Goal: Transaction & Acquisition: Book appointment/travel/reservation

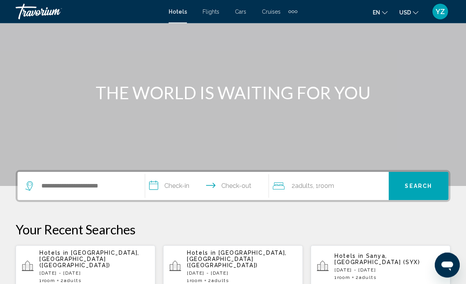
scroll to position [48, 0]
click at [50, 270] on p "[DATE] - [DATE]" at bounding box center [94, 272] width 110 height 5
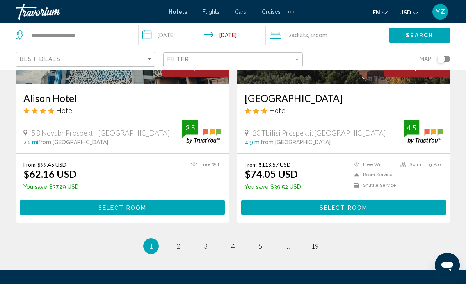
scroll to position [1584, 0]
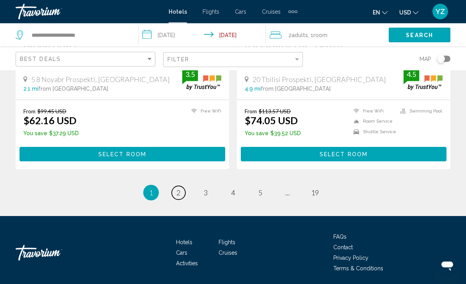
click at [177, 194] on span "2" at bounding box center [178, 192] width 4 height 9
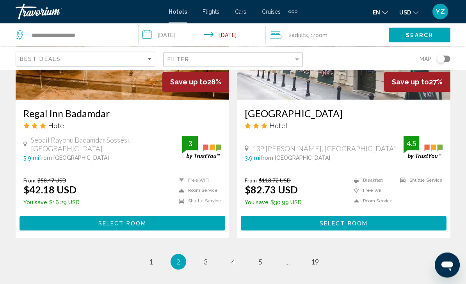
scroll to position [1515, 0]
click at [203, 261] on link "page 3" at bounding box center [206, 262] width 14 height 14
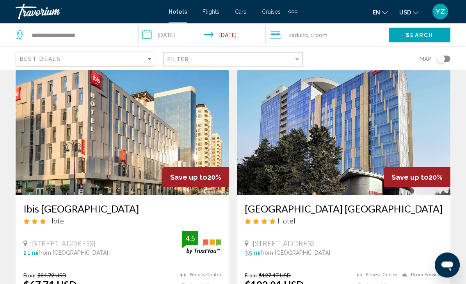
scroll to position [1142, 0]
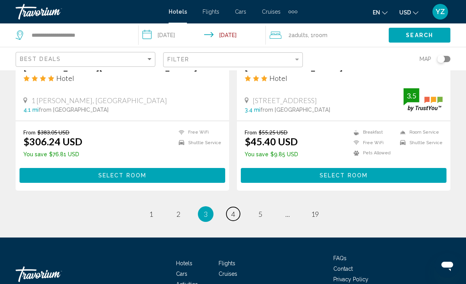
click at [236, 217] on link "page 4" at bounding box center [233, 214] width 14 height 14
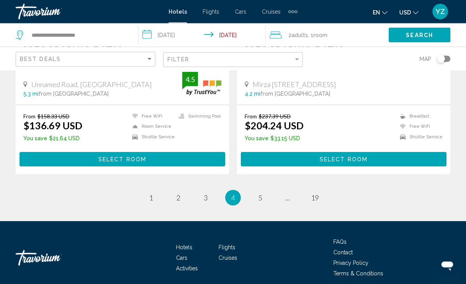
scroll to position [1580, 0]
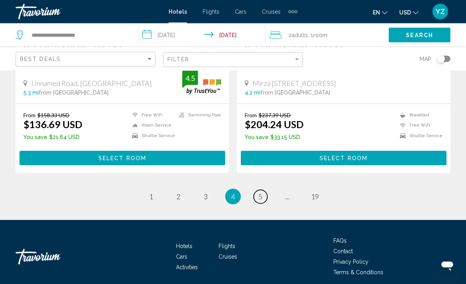
click at [257, 197] on link "page 5" at bounding box center [261, 197] width 14 height 14
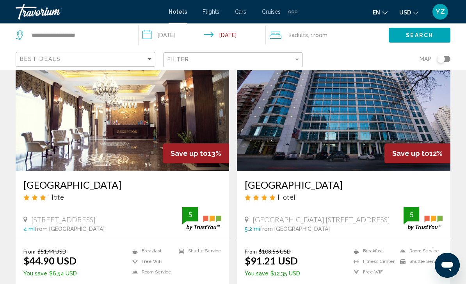
scroll to position [609, 0]
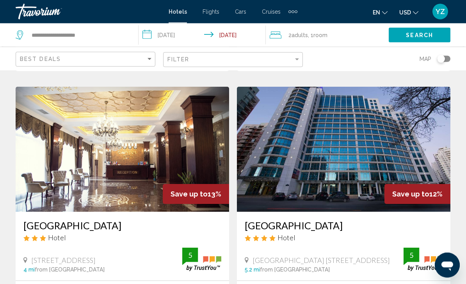
click at [325, 153] on img "Main content" at bounding box center [343, 149] width 213 height 125
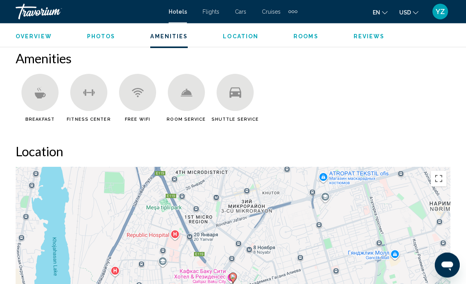
scroll to position [744, 0]
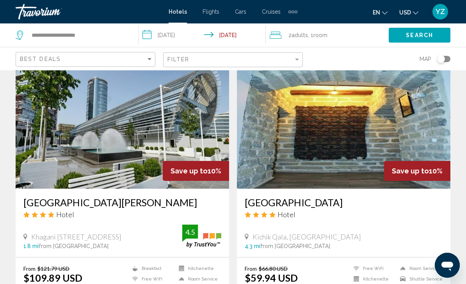
scroll to position [1428, 0]
click at [57, 149] on img "Main content" at bounding box center [122, 126] width 213 height 125
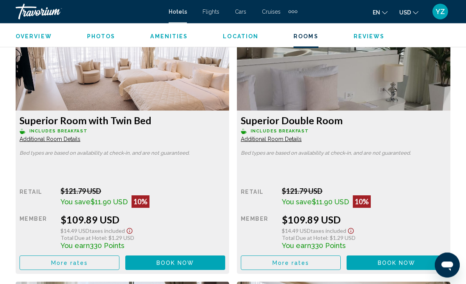
scroll to position [1229, 0]
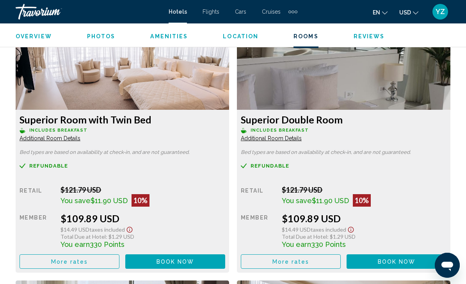
click at [93, 72] on img "Main content" at bounding box center [122, 61] width 213 height 98
click at [164, 266] on button "Book now No longer available" at bounding box center [175, 261] width 100 height 14
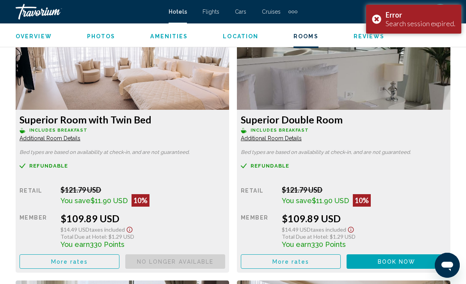
click at [382, 20] on div "Error Search session expired." at bounding box center [413, 19] width 95 height 29
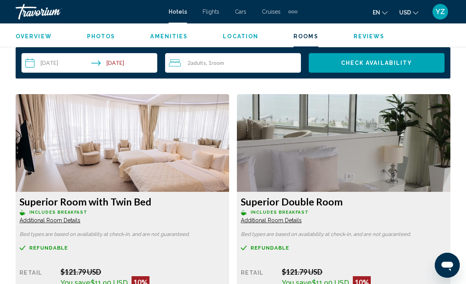
scroll to position [1147, 0]
click at [48, 154] on img "Main content" at bounding box center [122, 143] width 213 height 98
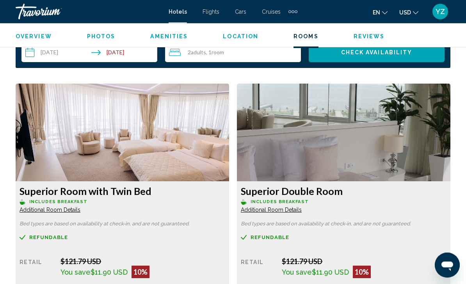
scroll to position [1158, 0]
click at [30, 209] on span "Additional Room Details" at bounding box center [50, 209] width 61 height 6
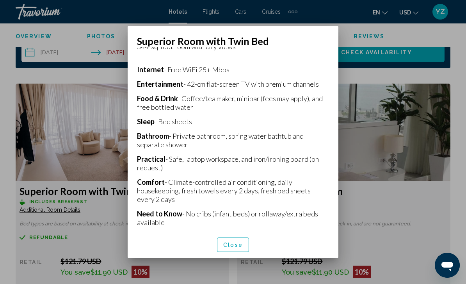
scroll to position [163, 0]
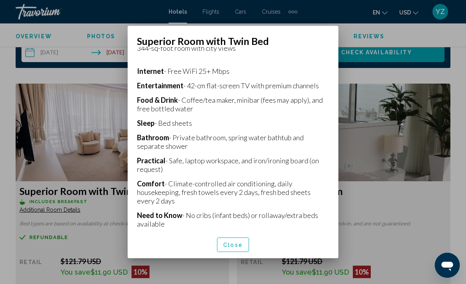
click at [238, 252] on button "Close" at bounding box center [233, 244] width 32 height 14
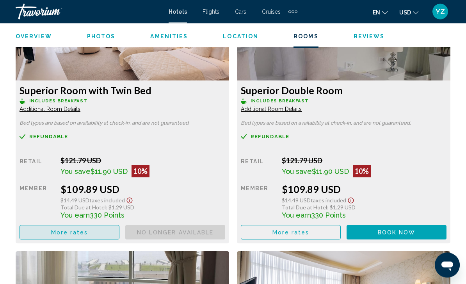
scroll to position [1259, 0]
click at [52, 229] on span "More rates" at bounding box center [69, 232] width 37 height 6
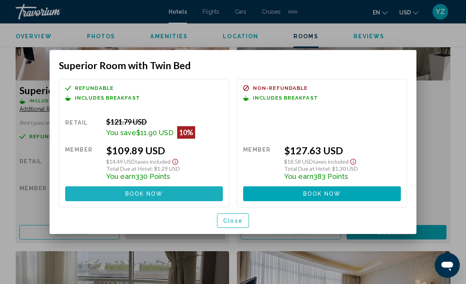
click at [82, 196] on button "Book now No longer available" at bounding box center [144, 193] width 158 height 14
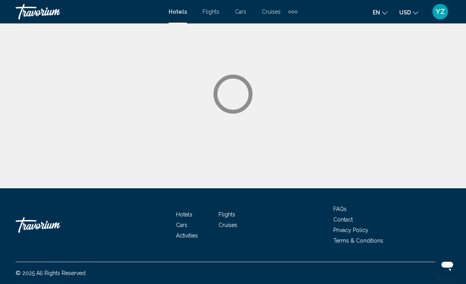
scroll to position [26, 0]
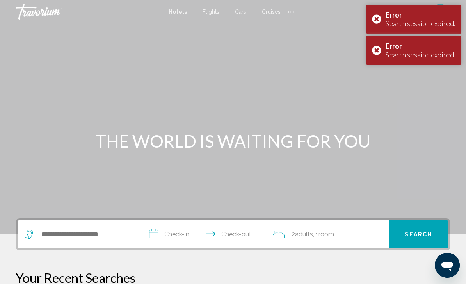
click at [376, 46] on div "Error Search session expired." at bounding box center [413, 50] width 95 height 29
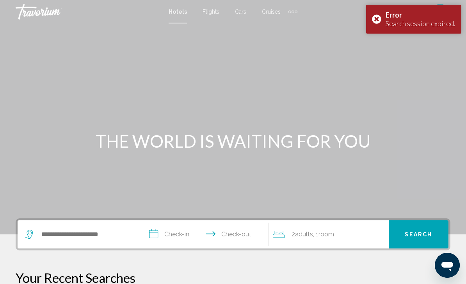
click at [380, 44] on div "Main content" at bounding box center [233, 117] width 466 height 234
click at [372, 40] on div "Main content" at bounding box center [233, 117] width 466 height 234
click at [371, 46] on div "Main content" at bounding box center [233, 117] width 466 height 234
click at [372, 43] on div "Main content" at bounding box center [233, 117] width 466 height 234
click at [373, 44] on div "Main content" at bounding box center [233, 117] width 466 height 234
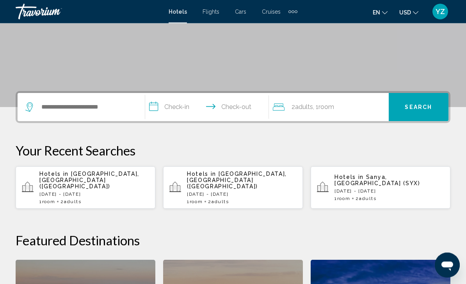
scroll to position [128, 0]
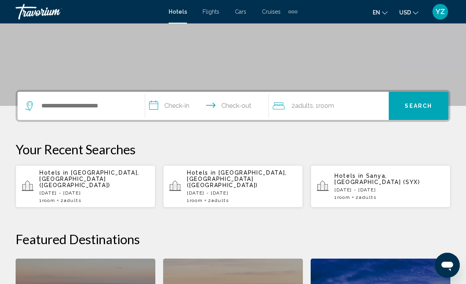
click at [261, 190] on p "[DATE] - [DATE]" at bounding box center [242, 192] width 110 height 5
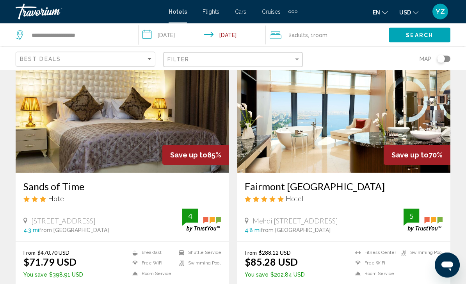
scroll to position [50, 0]
click at [282, 123] on img "Main content" at bounding box center [343, 110] width 213 height 125
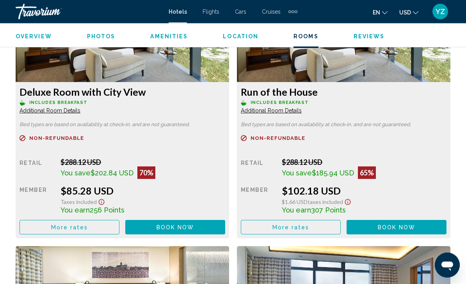
scroll to position [1257, 0]
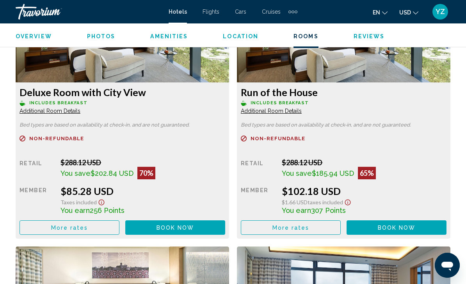
click at [159, 229] on span "Book now" at bounding box center [175, 227] width 38 height 6
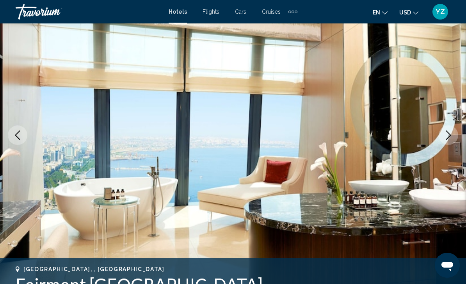
scroll to position [73, 0]
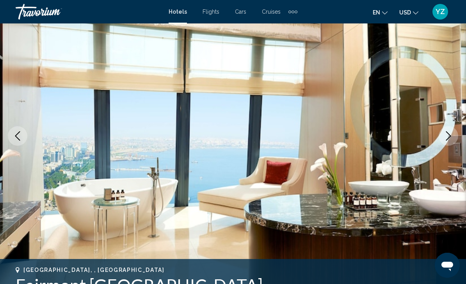
click at [20, 133] on icon "Previous image" at bounding box center [17, 135] width 9 height 9
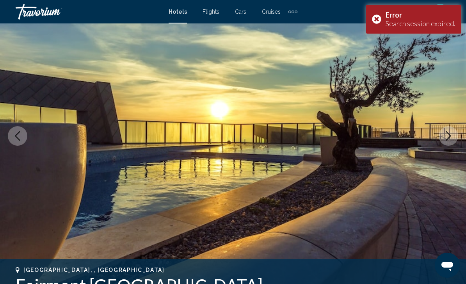
click at [376, 20] on div "Error Search session expired." at bounding box center [413, 19] width 95 height 29
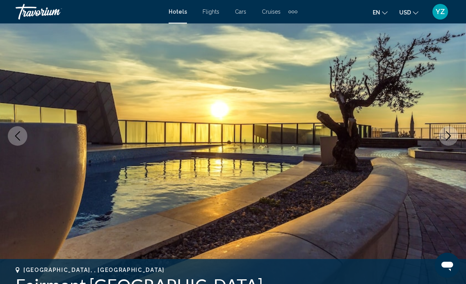
click at [21, 140] on icon "Previous image" at bounding box center [17, 135] width 9 height 9
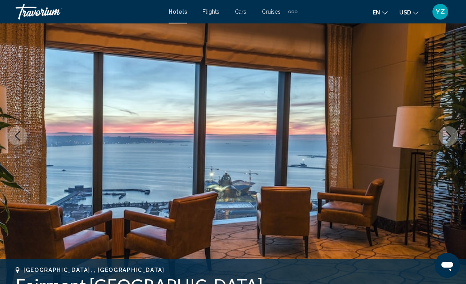
click at [20, 136] on icon "Previous image" at bounding box center [17, 135] width 9 height 9
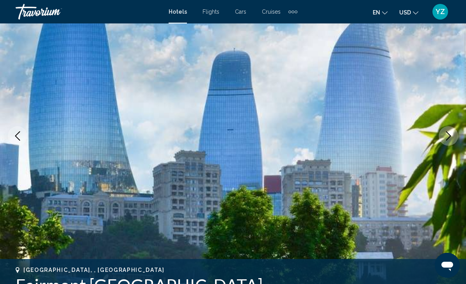
click at [19, 135] on icon "Previous image" at bounding box center [17, 135] width 9 height 9
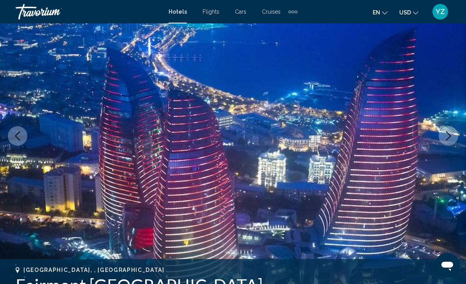
click at [18, 135] on icon "Previous image" at bounding box center [17, 135] width 9 height 9
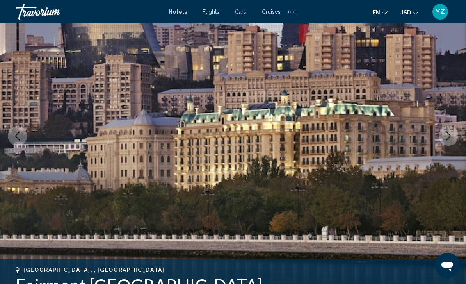
click at [13, 135] on icon "Previous image" at bounding box center [17, 135] width 9 height 9
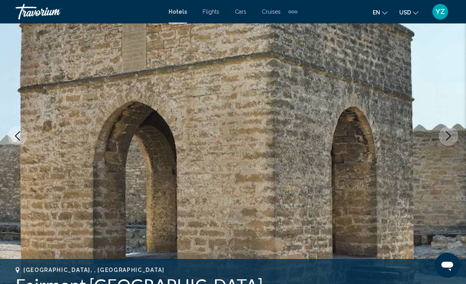
click at [14, 134] on icon "Previous image" at bounding box center [17, 135] width 9 height 9
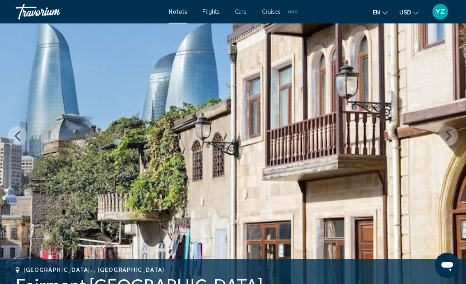
click at [15, 137] on icon "Previous image" at bounding box center [17, 135] width 9 height 9
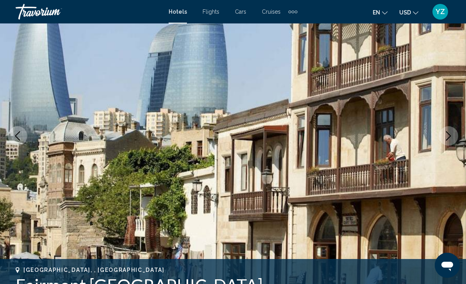
click at [18, 136] on icon "Previous image" at bounding box center [17, 135] width 9 height 9
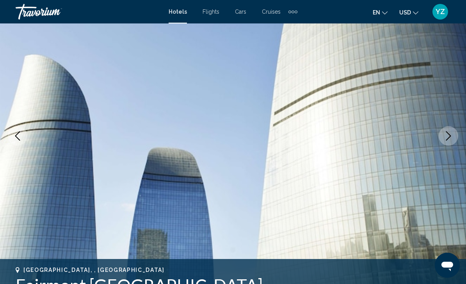
click at [14, 135] on icon "Previous image" at bounding box center [17, 135] width 9 height 9
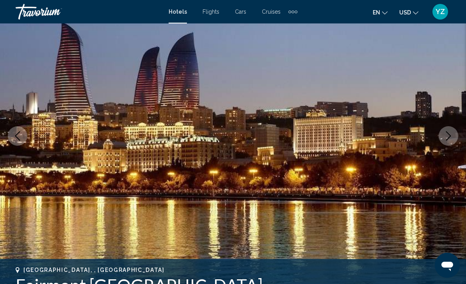
click at [16, 137] on icon "Previous image" at bounding box center [17, 135] width 9 height 9
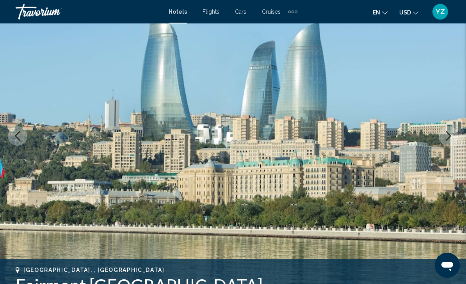
click at [12, 128] on button "Previous image" at bounding box center [18, 136] width 20 height 20
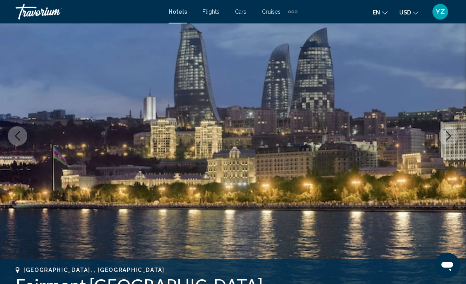
click at [17, 130] on button "Previous image" at bounding box center [18, 136] width 20 height 20
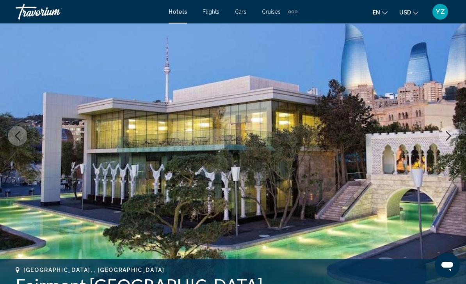
click at [15, 129] on button "Previous image" at bounding box center [18, 136] width 20 height 20
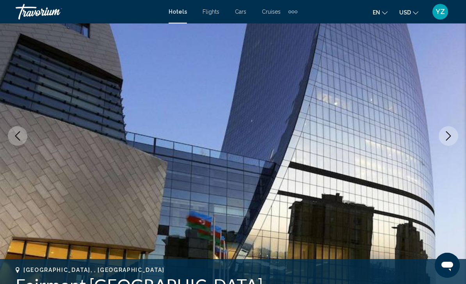
click at [16, 130] on button "Previous image" at bounding box center [18, 136] width 20 height 20
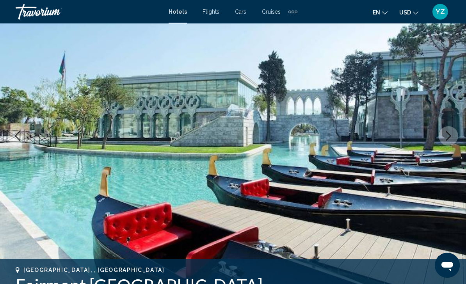
click at [12, 129] on button "Previous image" at bounding box center [18, 136] width 20 height 20
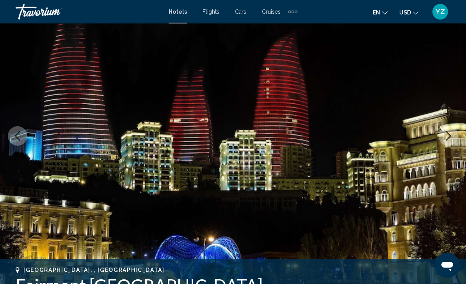
click at [19, 133] on icon "Previous image" at bounding box center [17, 135] width 9 height 9
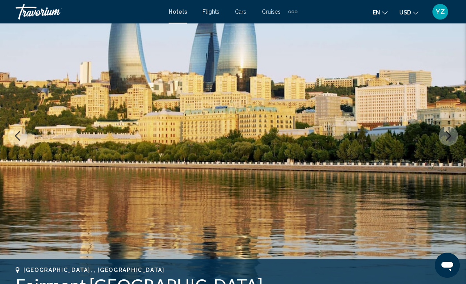
click at [15, 130] on button "Previous image" at bounding box center [18, 136] width 20 height 20
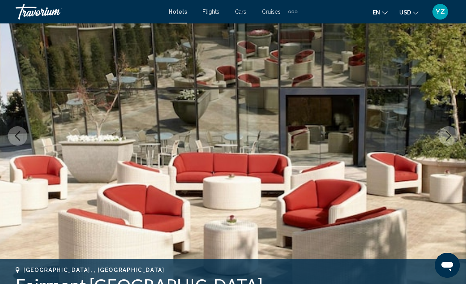
click at [10, 130] on button "Previous image" at bounding box center [18, 136] width 20 height 20
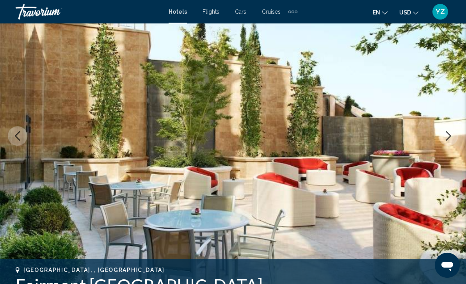
click at [13, 133] on icon "Previous image" at bounding box center [17, 135] width 9 height 9
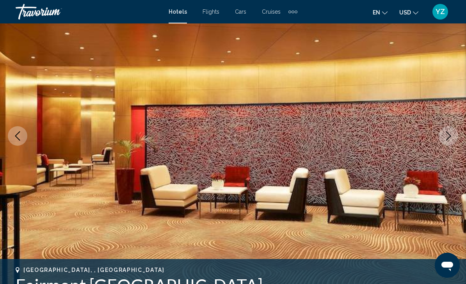
click at [14, 130] on button "Previous image" at bounding box center [18, 136] width 20 height 20
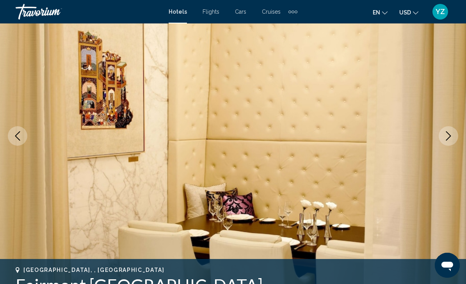
click at [13, 130] on button "Previous image" at bounding box center [18, 136] width 20 height 20
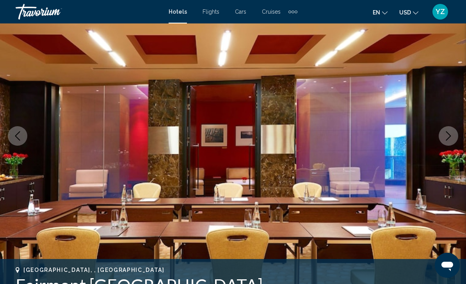
click at [16, 131] on button "Previous image" at bounding box center [18, 136] width 20 height 20
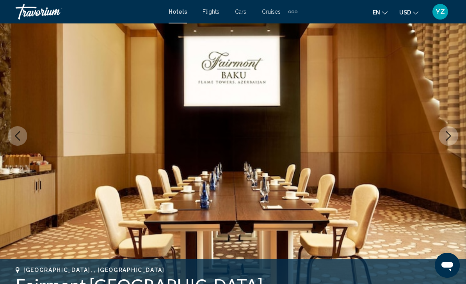
click at [14, 130] on button "Previous image" at bounding box center [18, 136] width 20 height 20
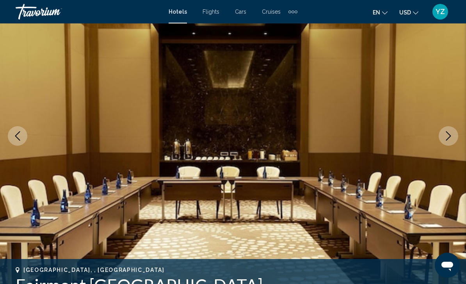
click at [15, 130] on button "Previous image" at bounding box center [18, 136] width 20 height 20
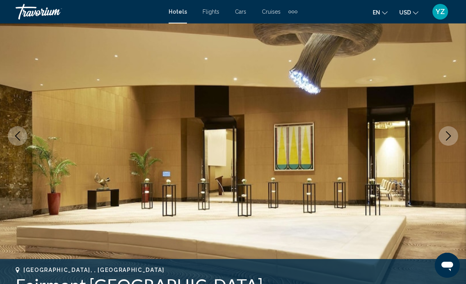
click at [6, 128] on img "Main content" at bounding box center [233, 135] width 466 height 371
click at [12, 130] on button "Previous image" at bounding box center [18, 136] width 20 height 20
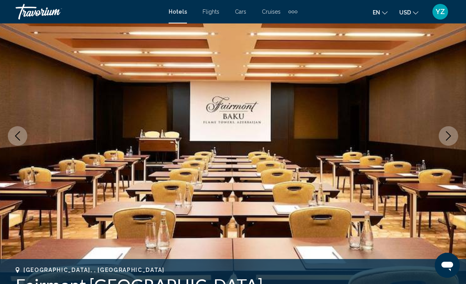
click at [19, 131] on icon "Previous image" at bounding box center [17, 135] width 9 height 9
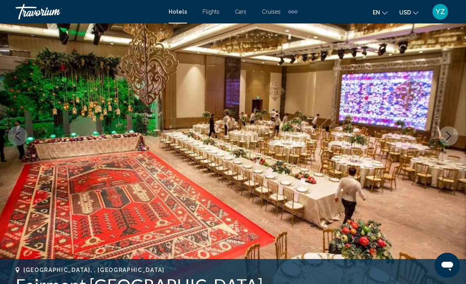
click at [16, 131] on icon "Previous image" at bounding box center [17, 135] width 9 height 9
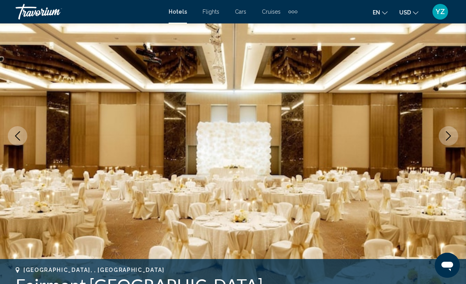
click at [14, 131] on button "Previous image" at bounding box center [18, 136] width 20 height 20
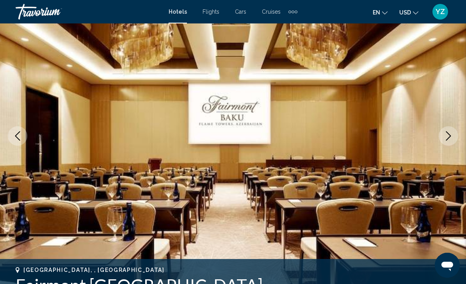
click at [13, 131] on icon "Previous image" at bounding box center [17, 135] width 9 height 9
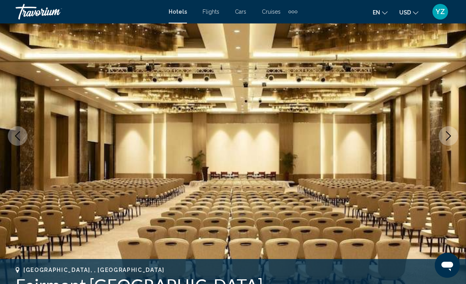
click at [18, 134] on icon "Previous image" at bounding box center [17, 135] width 9 height 9
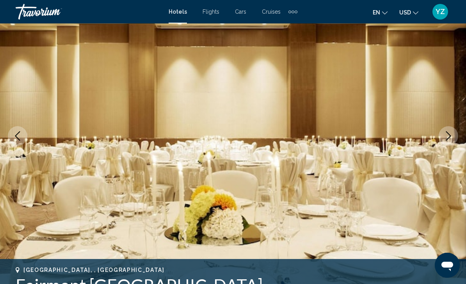
click at [14, 131] on icon "Previous image" at bounding box center [17, 135] width 9 height 9
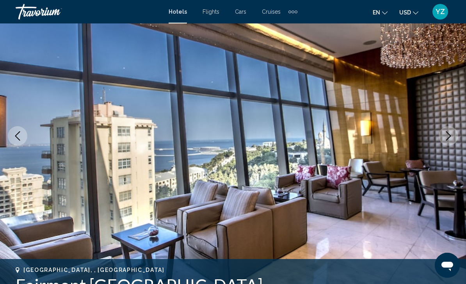
click at [16, 131] on icon "Previous image" at bounding box center [17, 135] width 9 height 9
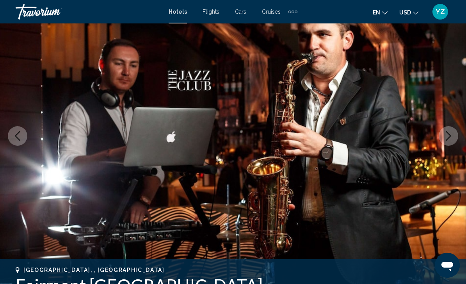
click at [15, 131] on icon "Previous image" at bounding box center [17, 135] width 9 height 9
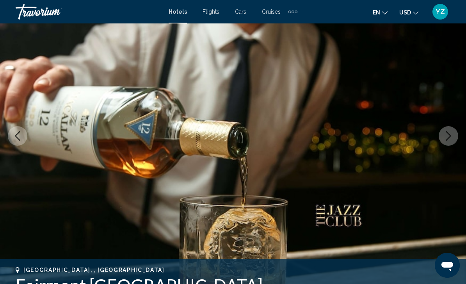
click at [16, 131] on button "Previous image" at bounding box center [18, 136] width 20 height 20
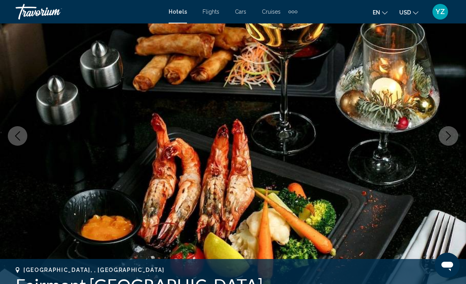
click at [14, 133] on icon "Previous image" at bounding box center [17, 135] width 9 height 9
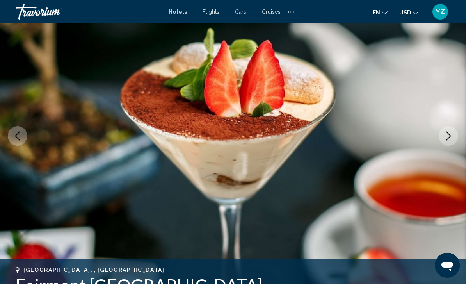
click at [13, 131] on icon "Previous image" at bounding box center [17, 135] width 9 height 9
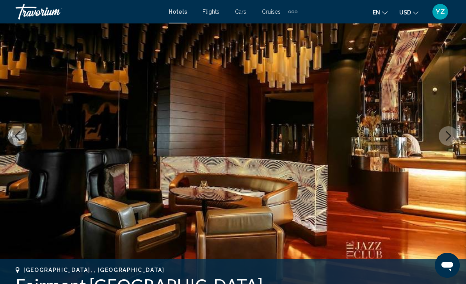
click at [11, 130] on button "Previous image" at bounding box center [18, 136] width 20 height 20
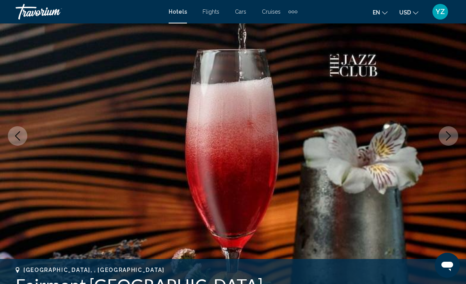
click at [11, 129] on button "Previous image" at bounding box center [18, 136] width 20 height 20
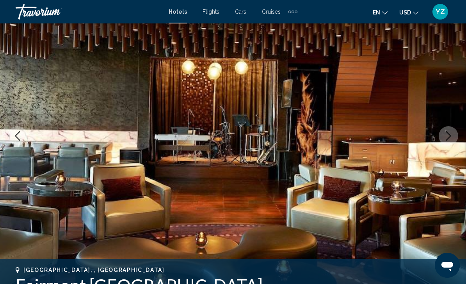
click at [15, 130] on button "Previous image" at bounding box center [18, 136] width 20 height 20
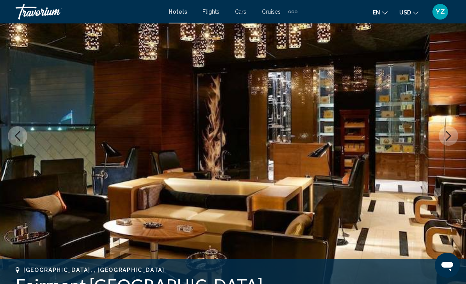
click at [18, 130] on button "Previous image" at bounding box center [18, 136] width 20 height 20
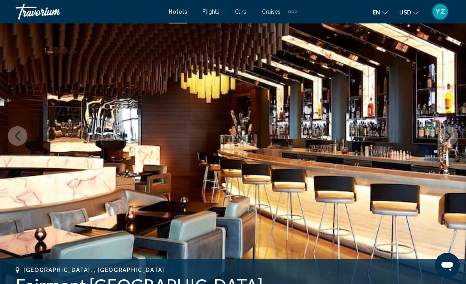
click at [16, 131] on icon "Previous image" at bounding box center [17, 135] width 9 height 9
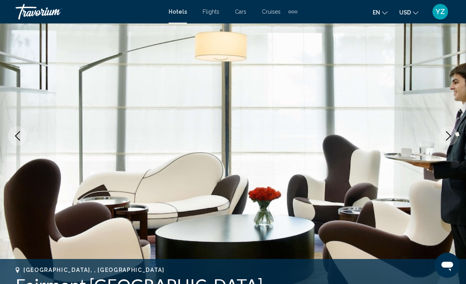
click at [15, 130] on button "Previous image" at bounding box center [18, 136] width 20 height 20
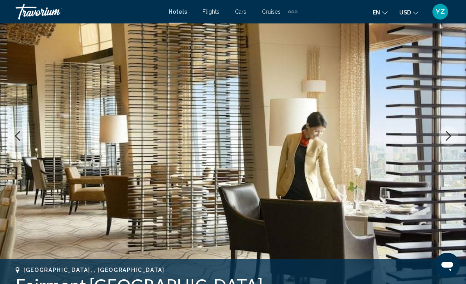
click at [12, 130] on button "Previous image" at bounding box center [18, 136] width 20 height 20
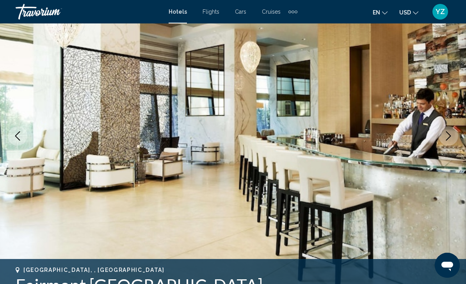
click at [11, 131] on button "Previous image" at bounding box center [18, 136] width 20 height 20
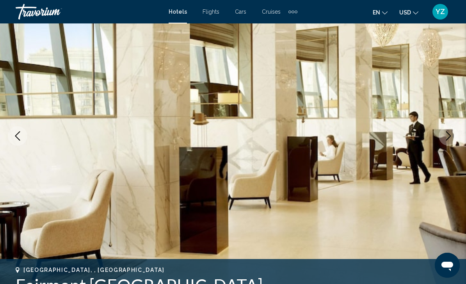
click at [17, 131] on button "Previous image" at bounding box center [18, 136] width 20 height 20
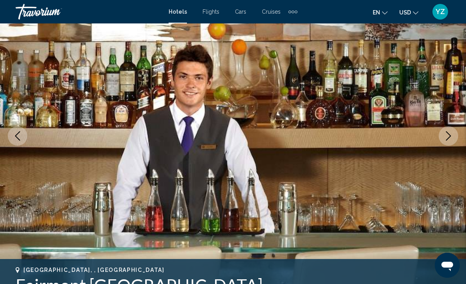
click at [16, 131] on button "Previous image" at bounding box center [18, 136] width 20 height 20
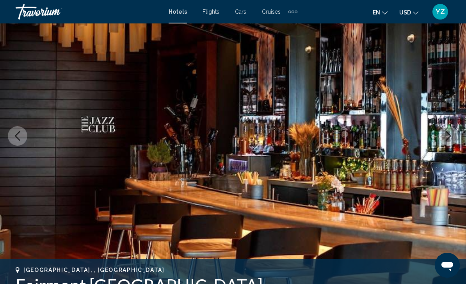
click at [13, 130] on button "Previous image" at bounding box center [18, 136] width 20 height 20
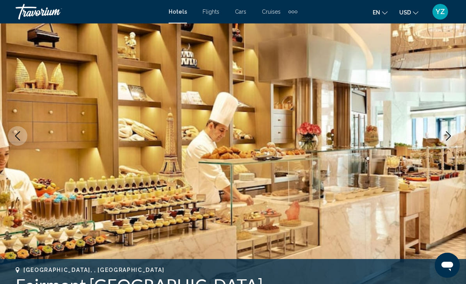
click at [14, 130] on button "Previous image" at bounding box center [18, 136] width 20 height 20
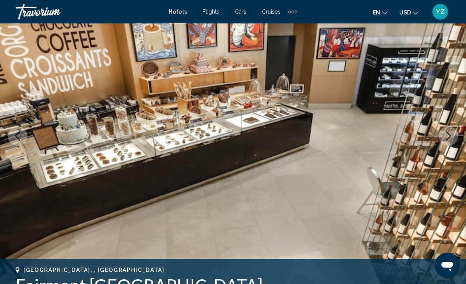
click at [14, 131] on button "Previous image" at bounding box center [18, 136] width 20 height 20
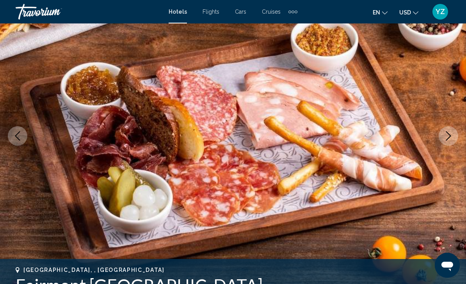
click at [15, 130] on button "Previous image" at bounding box center [18, 136] width 20 height 20
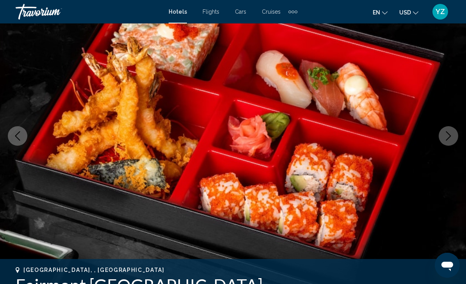
click at [15, 131] on icon "Previous image" at bounding box center [17, 135] width 9 height 9
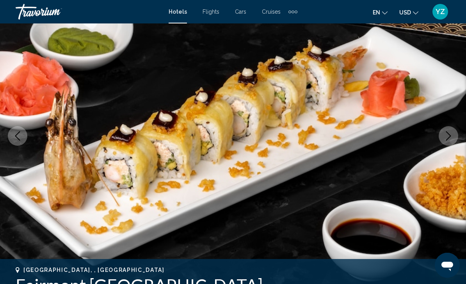
click at [16, 130] on button "Previous image" at bounding box center [18, 136] width 20 height 20
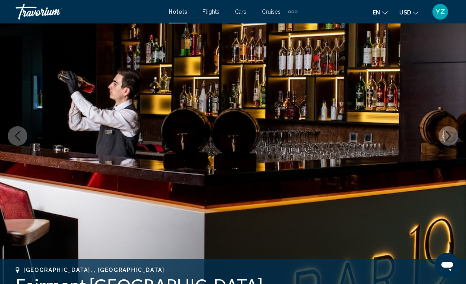
click at [16, 130] on button "Previous image" at bounding box center [18, 136] width 20 height 20
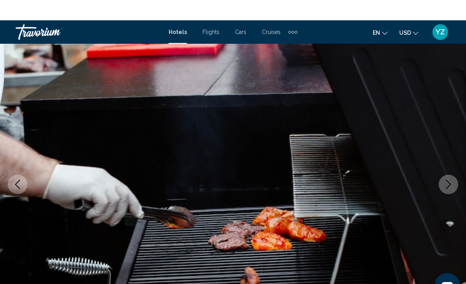
scroll to position [0, 0]
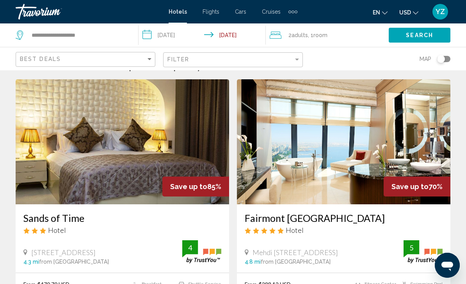
scroll to position [18, 0]
click at [417, 136] on img "Main content" at bounding box center [343, 142] width 213 height 125
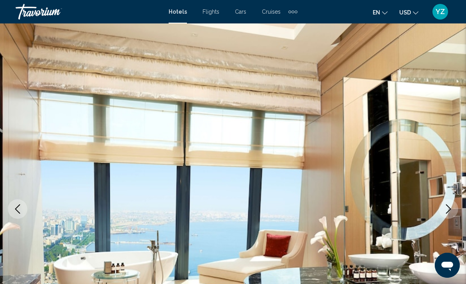
click at [446, 217] on button "Next image" at bounding box center [449, 209] width 20 height 20
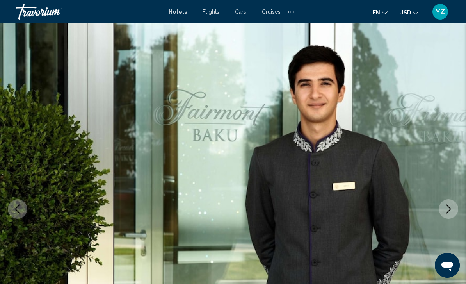
click at [449, 211] on icon "Next image" at bounding box center [448, 208] width 9 height 9
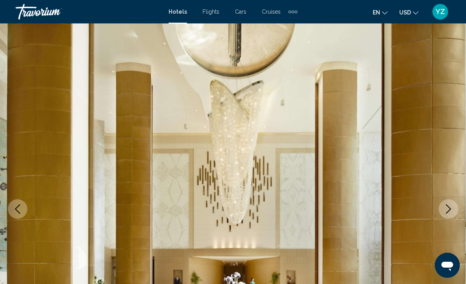
click at [446, 217] on button "Next image" at bounding box center [449, 209] width 20 height 20
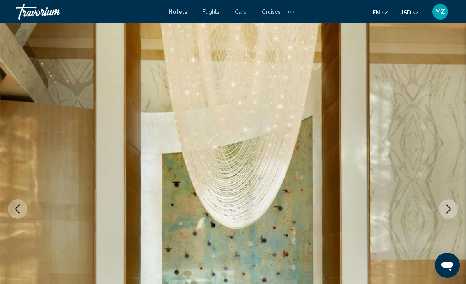
click at [449, 217] on button "Next image" at bounding box center [449, 209] width 20 height 20
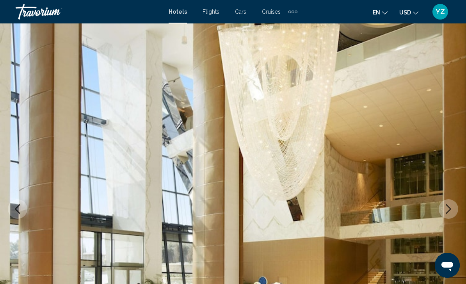
click at [444, 217] on button "Next image" at bounding box center [449, 209] width 20 height 20
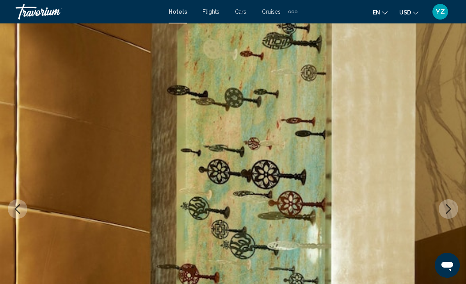
click at [449, 219] on img "Main content" at bounding box center [233, 208] width 466 height 371
click at [446, 216] on button "Next image" at bounding box center [449, 209] width 20 height 20
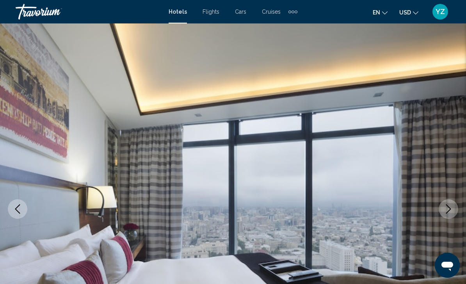
click at [448, 215] on button "Next image" at bounding box center [449, 209] width 20 height 20
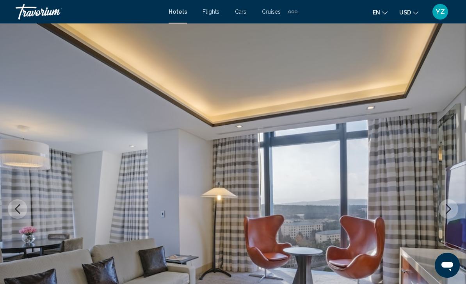
click at [449, 217] on button "Next image" at bounding box center [449, 209] width 20 height 20
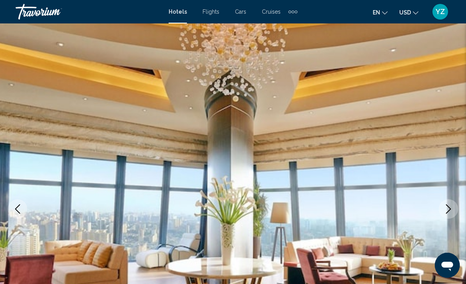
click at [451, 211] on icon "Next image" at bounding box center [448, 208] width 9 height 9
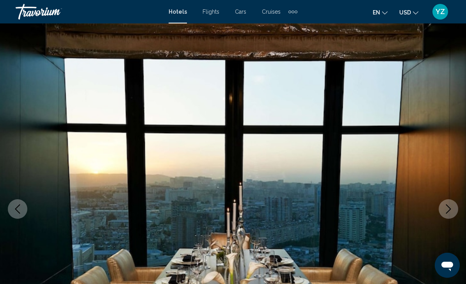
click at [447, 213] on icon "Next image" at bounding box center [448, 208] width 9 height 9
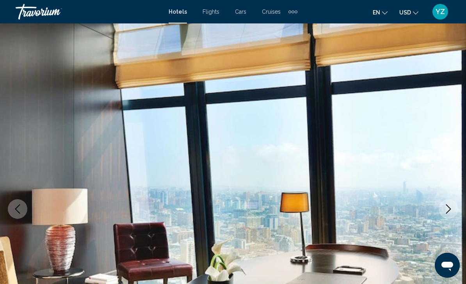
click at [445, 215] on button "Next image" at bounding box center [449, 209] width 20 height 20
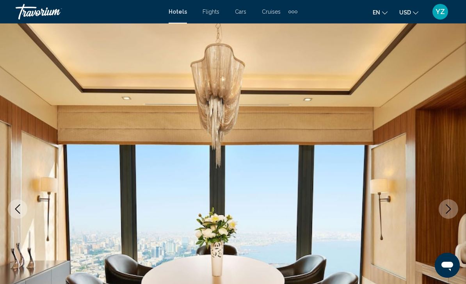
click at [445, 217] on button "Next image" at bounding box center [449, 209] width 20 height 20
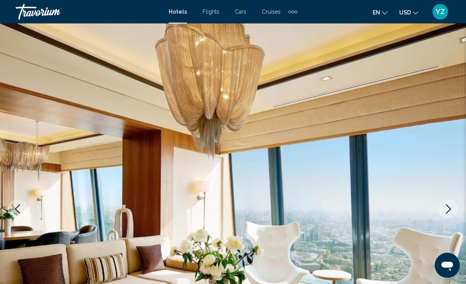
click at [445, 214] on button "Next image" at bounding box center [449, 209] width 20 height 20
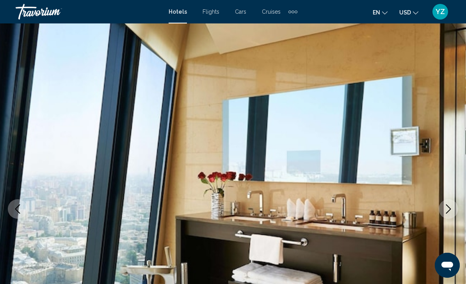
click at [444, 215] on button "Next image" at bounding box center [449, 209] width 20 height 20
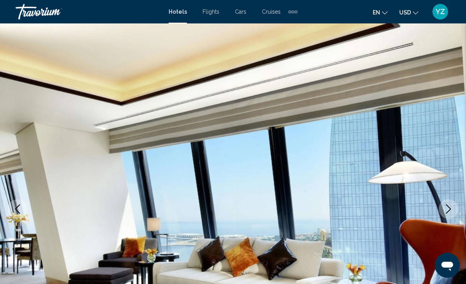
click at [444, 217] on button "Next image" at bounding box center [449, 209] width 20 height 20
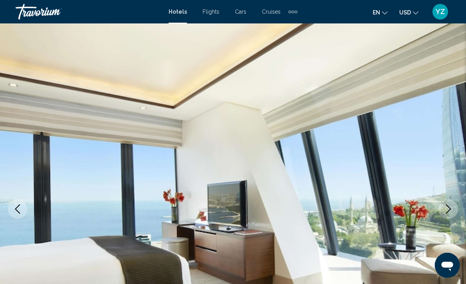
click at [441, 215] on button "Next image" at bounding box center [449, 209] width 20 height 20
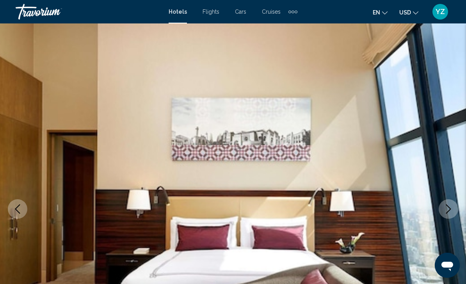
click at [446, 211] on icon "Next image" at bounding box center [448, 208] width 9 height 9
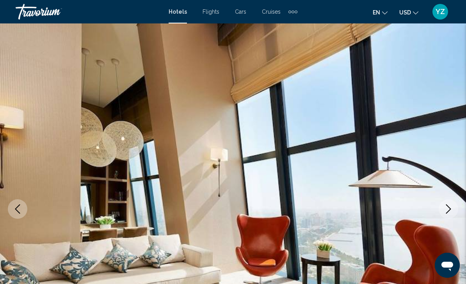
click at [443, 216] on button "Next image" at bounding box center [449, 209] width 20 height 20
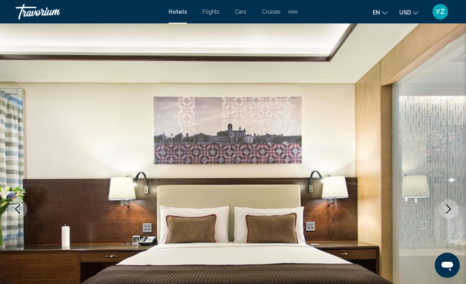
click at [445, 218] on img "Main content" at bounding box center [233, 208] width 466 height 371
click at [444, 216] on button "Next image" at bounding box center [449, 209] width 20 height 20
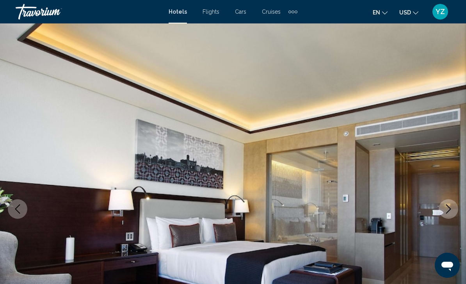
click at [444, 212] on icon "Next image" at bounding box center [448, 208] width 9 height 9
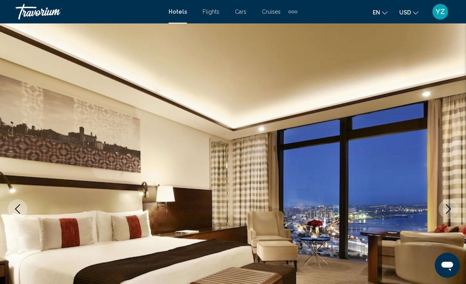
click at [449, 207] on icon "Next image" at bounding box center [448, 208] width 5 height 9
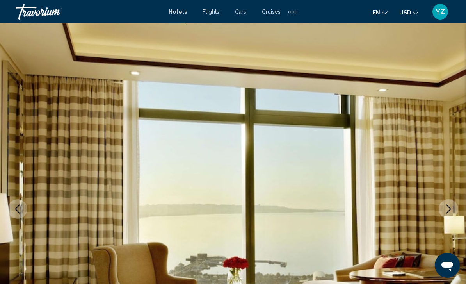
click at [443, 217] on button "Next image" at bounding box center [449, 209] width 20 height 20
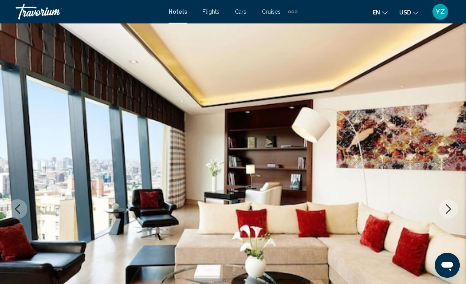
click at [446, 211] on icon "Next image" at bounding box center [448, 208] width 9 height 9
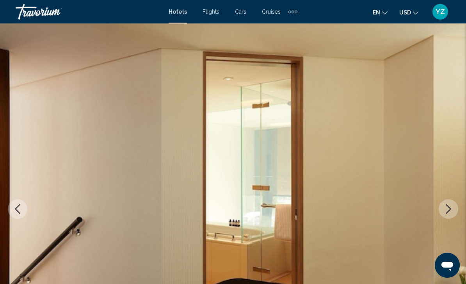
click at [444, 211] on icon "Next image" at bounding box center [448, 208] width 9 height 9
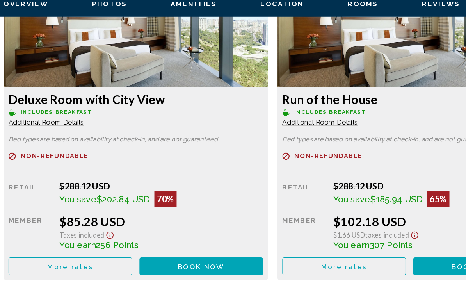
scroll to position [1236, 0]
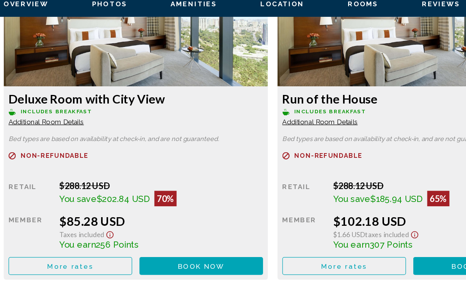
click at [188, 241] on button "Book now No longer available" at bounding box center [175, 248] width 100 height 14
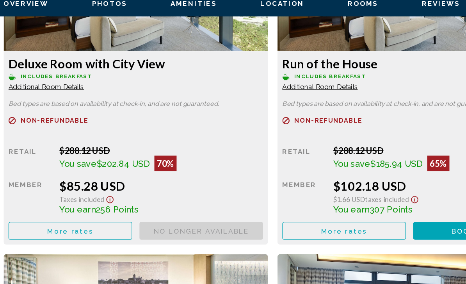
scroll to position [1275, 0]
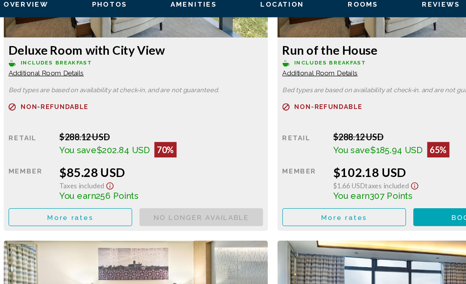
click at [78, 201] on button "More rates" at bounding box center [70, 208] width 100 height 14
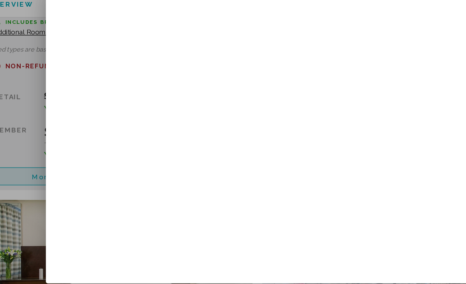
scroll to position [0, 0]
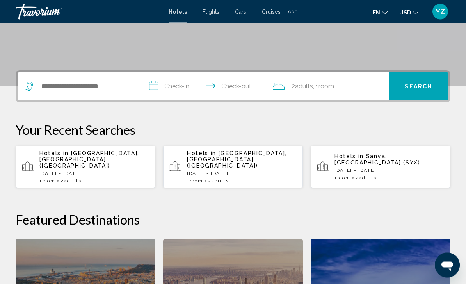
scroll to position [149, 0]
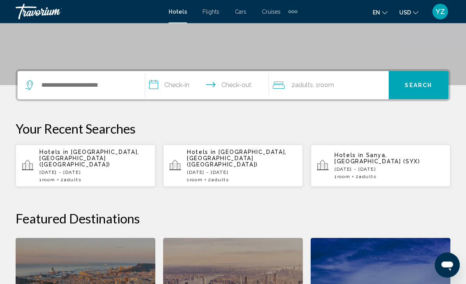
click at [111, 170] on p "[DATE] - [DATE]" at bounding box center [94, 172] width 110 height 5
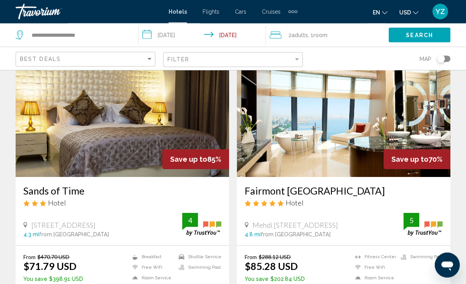
scroll to position [46, 0]
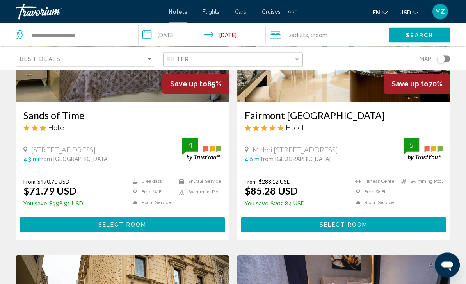
click at [399, 222] on button "Select Room" at bounding box center [344, 224] width 206 height 14
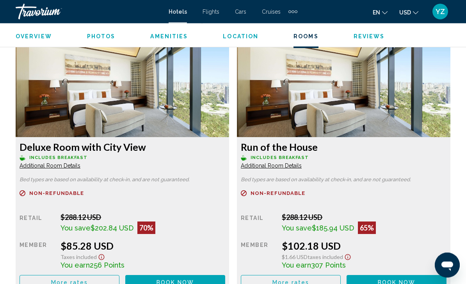
scroll to position [1202, 0]
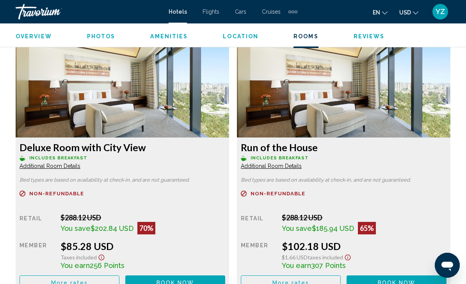
click at [195, 281] on button "Book now No longer available" at bounding box center [175, 282] width 100 height 14
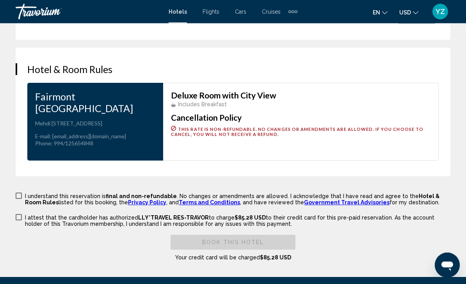
scroll to position [1189, 0]
